Goal: Task Accomplishment & Management: Manage account settings

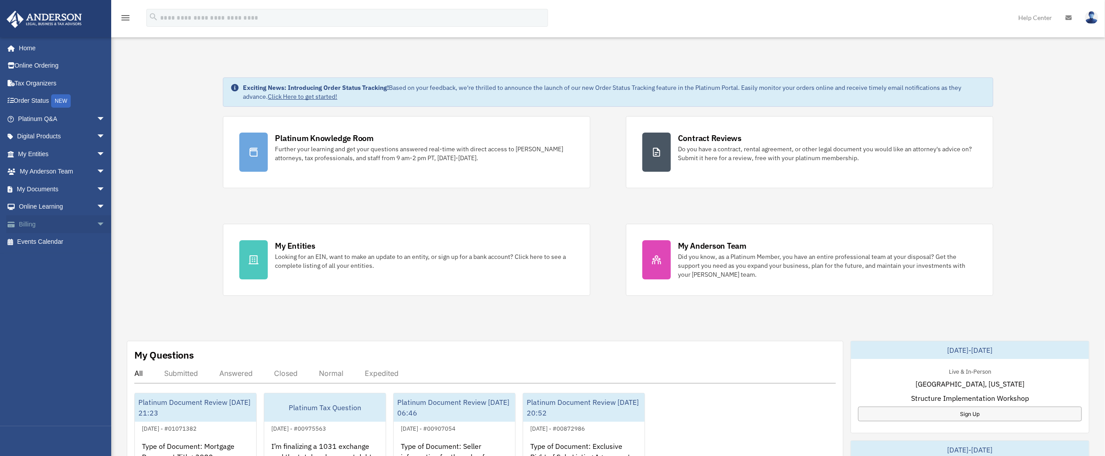
click at [97, 224] on span "arrow_drop_down" at bounding box center [106, 224] width 18 height 18
click at [55, 241] on link "$ Open Invoices" at bounding box center [65, 242] width 106 height 18
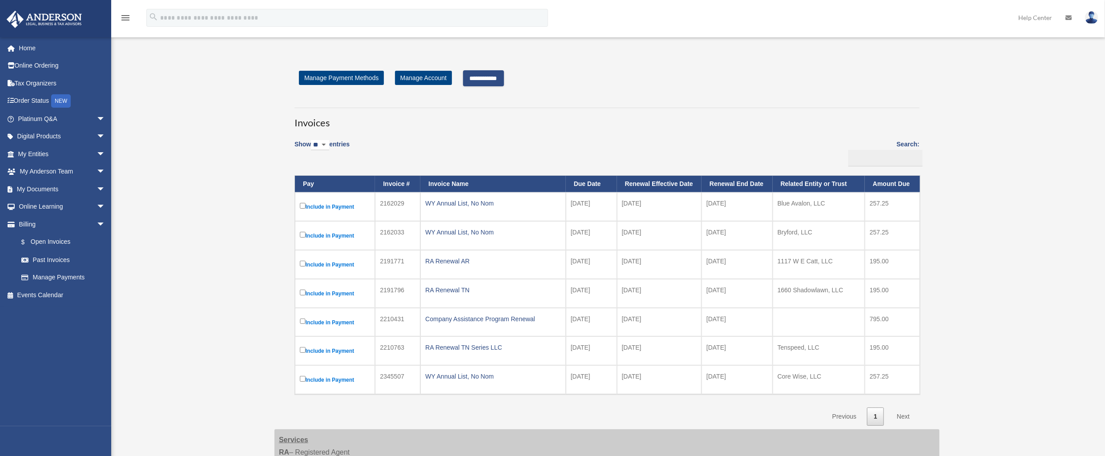
click at [492, 80] on input "**********" at bounding box center [483, 78] width 41 height 16
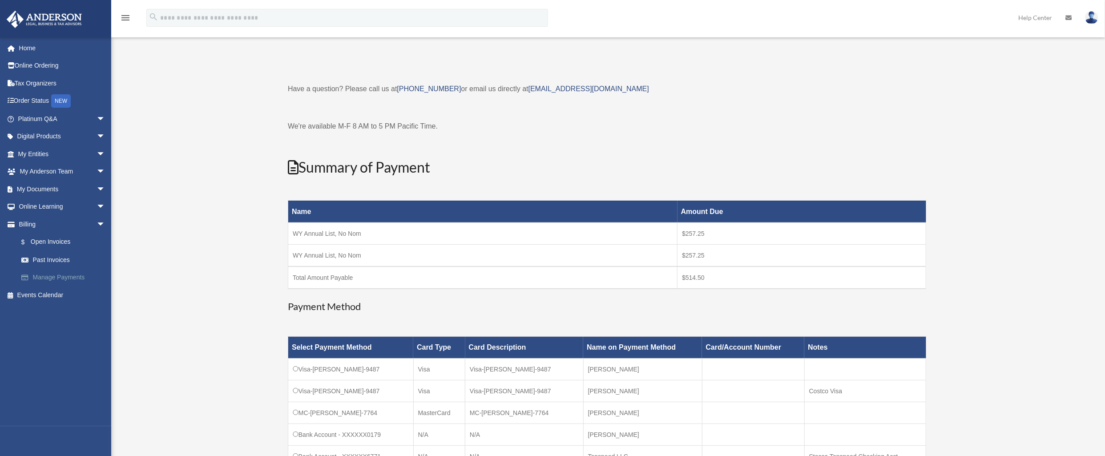
click at [54, 280] on link "Manage Payments" at bounding box center [65, 278] width 106 height 18
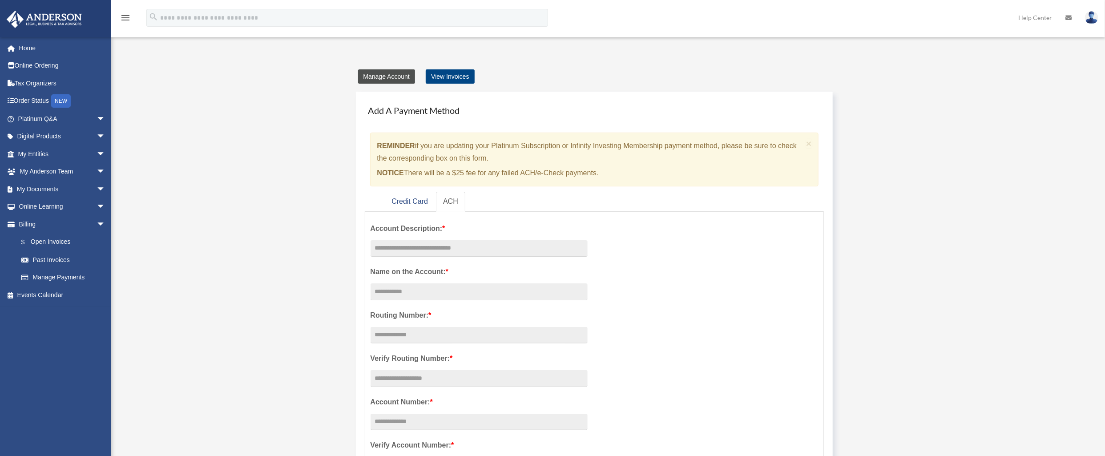
click at [394, 78] on link "Manage Account" at bounding box center [386, 76] width 57 height 14
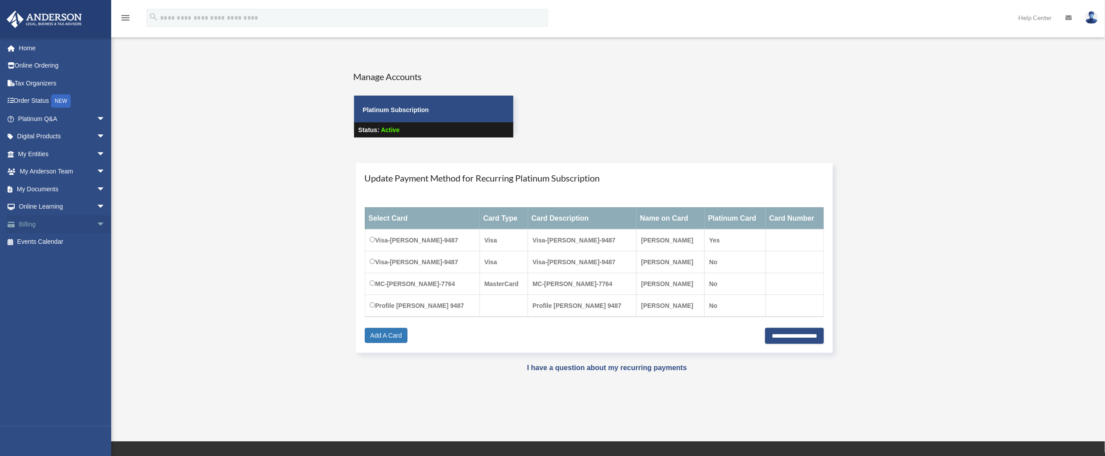
click at [32, 223] on link "Billing arrow_drop_down" at bounding box center [62, 224] width 113 height 18
